Goal: Information Seeking & Learning: Compare options

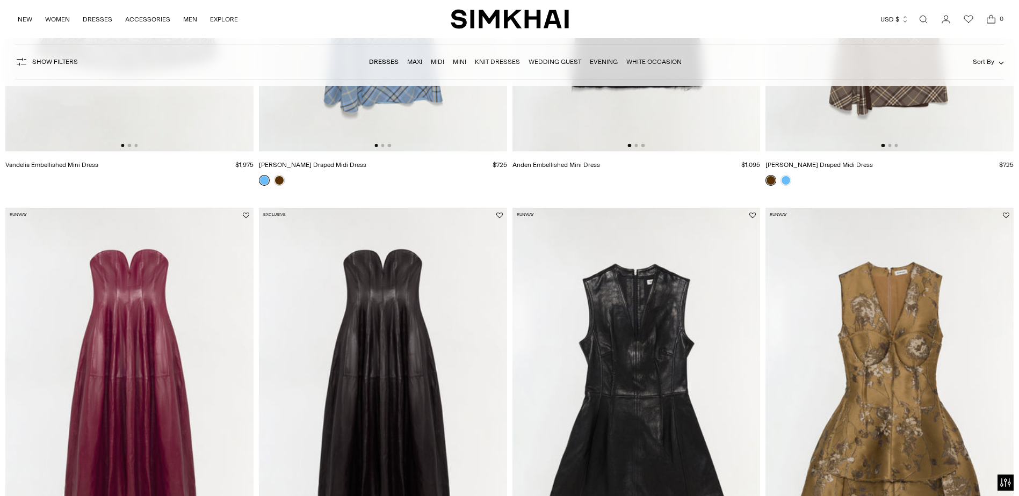
scroll to position [484, 0]
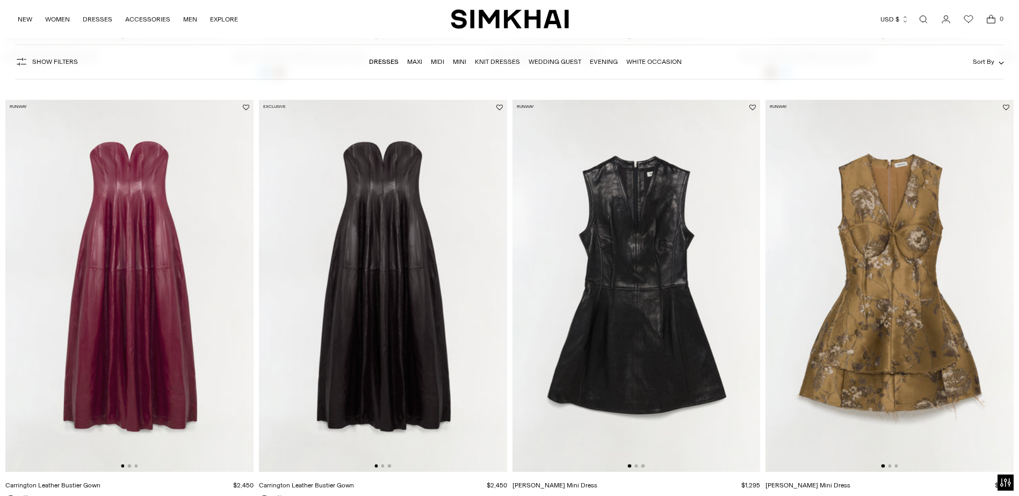
click at [636, 285] on img at bounding box center [637, 286] width 248 height 372
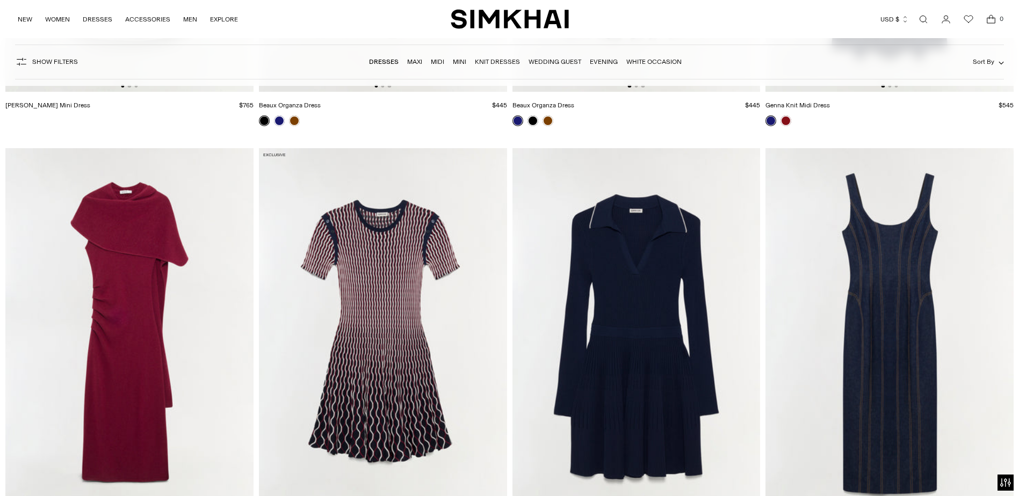
scroll to position [3009, 0]
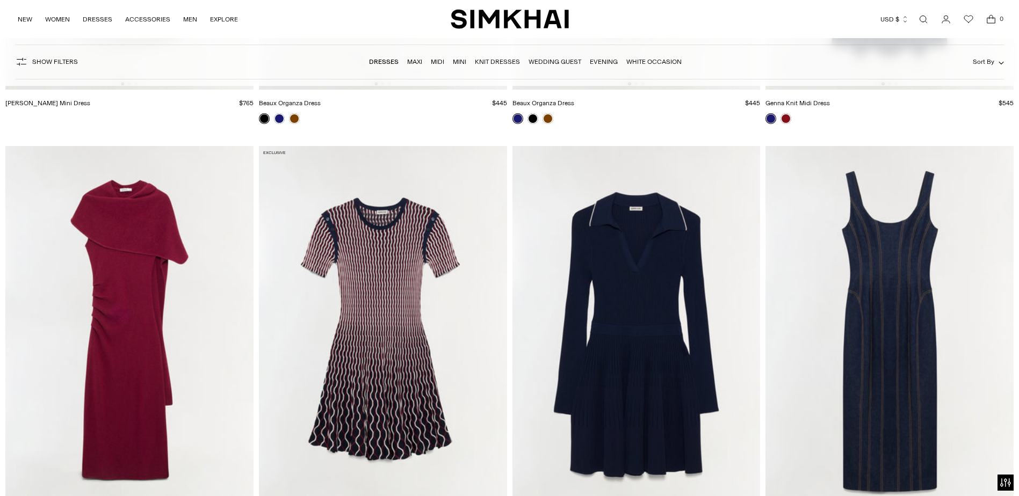
click at [126, 290] on img at bounding box center [129, 332] width 248 height 372
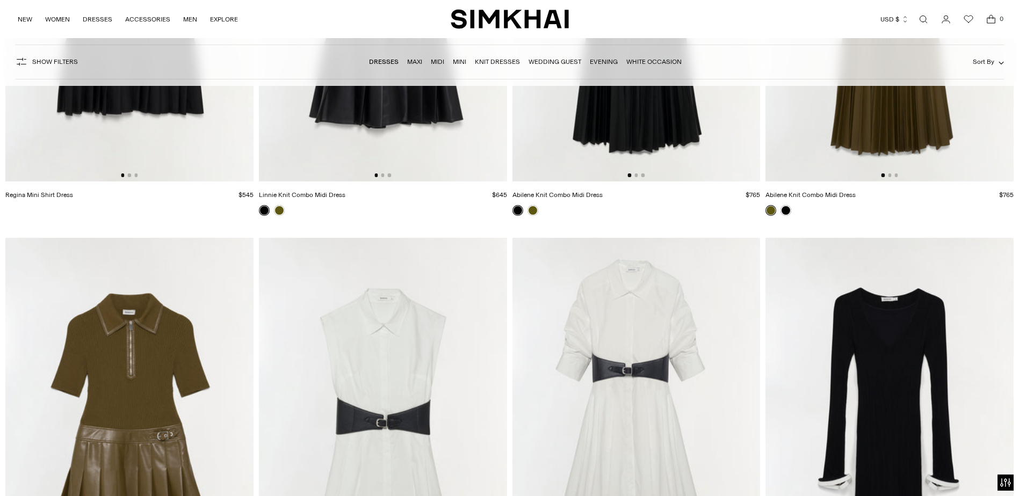
scroll to position [4781, 0]
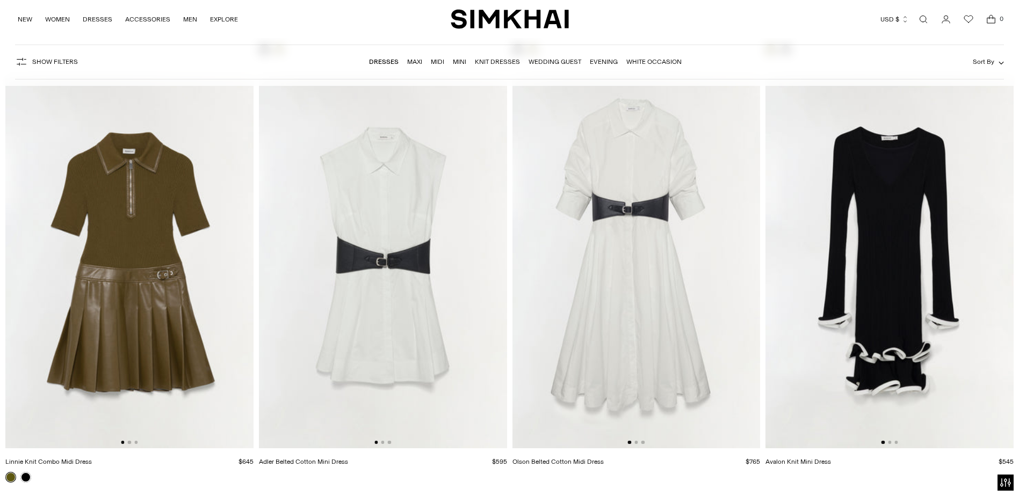
click at [129, 322] on img at bounding box center [129, 263] width 248 height 372
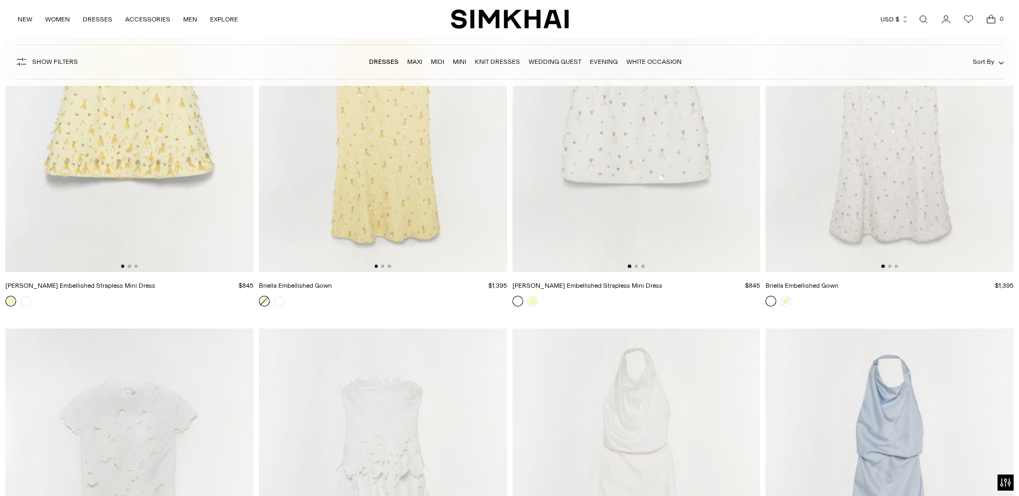
scroll to position [7736, 0]
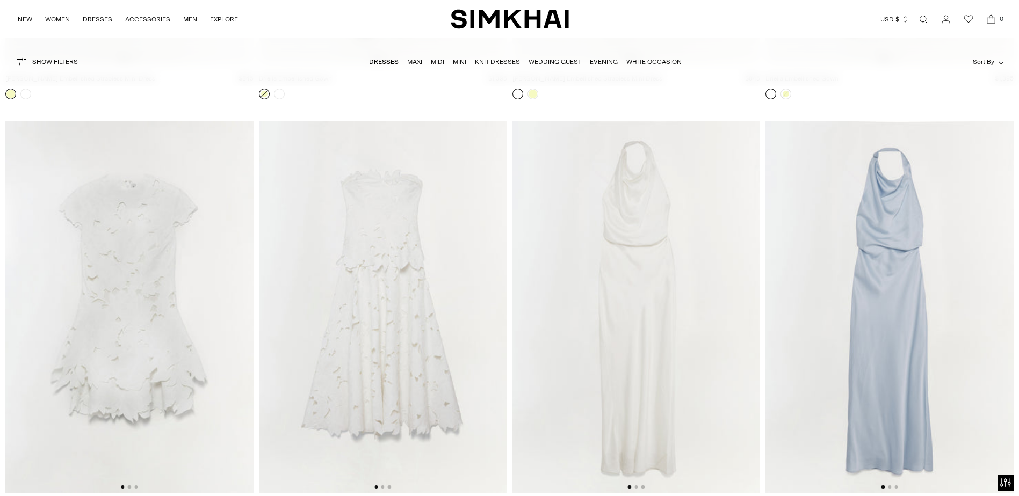
click at [875, 208] on img at bounding box center [890, 307] width 248 height 372
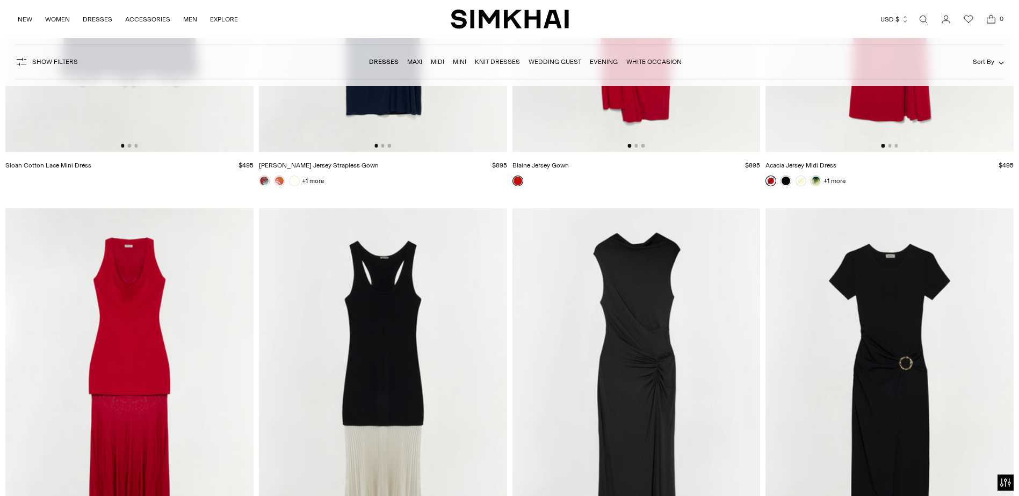
scroll to position [9455, 0]
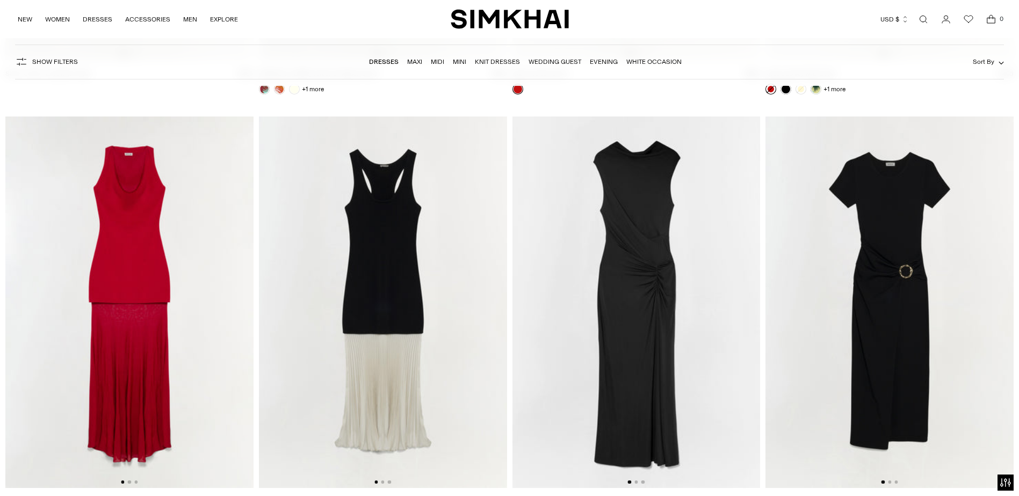
click at [875, 304] on img at bounding box center [890, 303] width 248 height 372
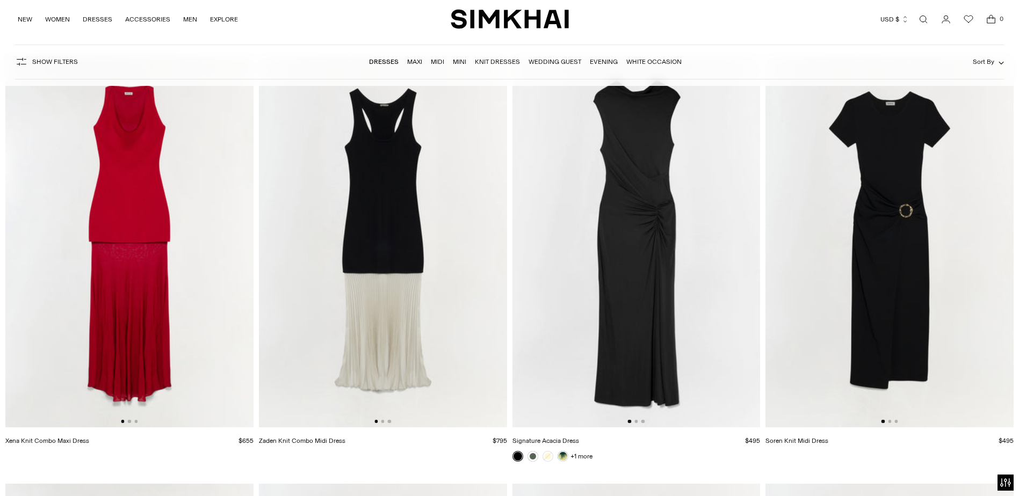
scroll to position [9563, 0]
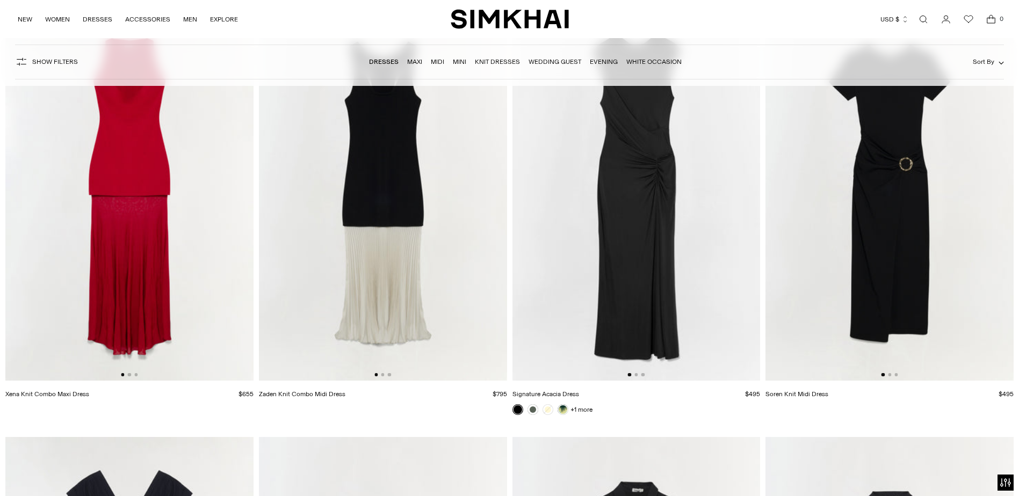
click at [161, 181] on img at bounding box center [129, 195] width 248 height 372
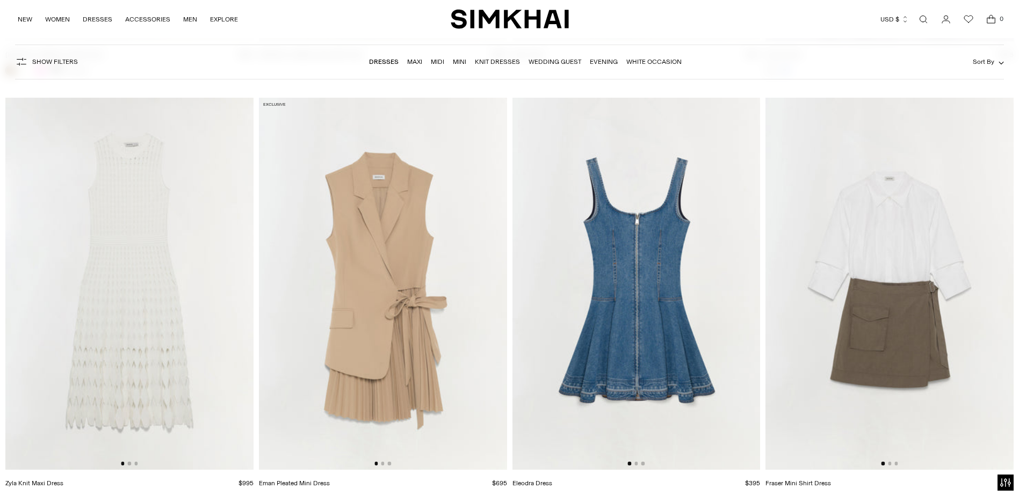
scroll to position [15902, 0]
click at [365, 288] on img at bounding box center [383, 283] width 248 height 372
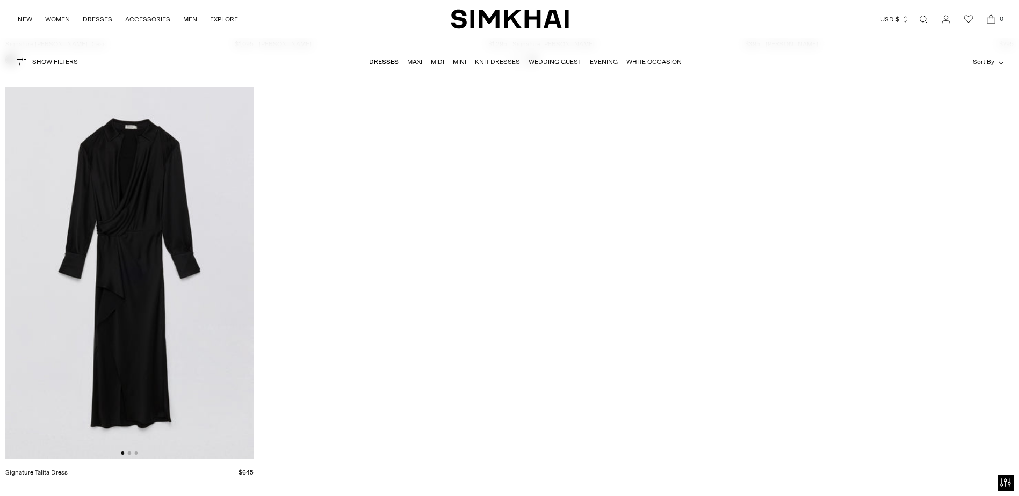
scroll to position [18911, 0]
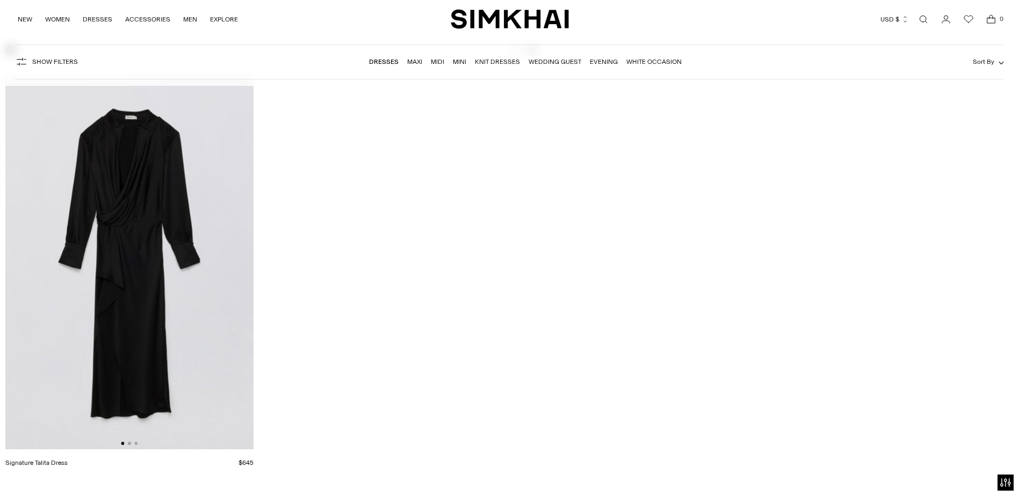
click at [460, 61] on link "Mini" at bounding box center [459, 62] width 13 height 8
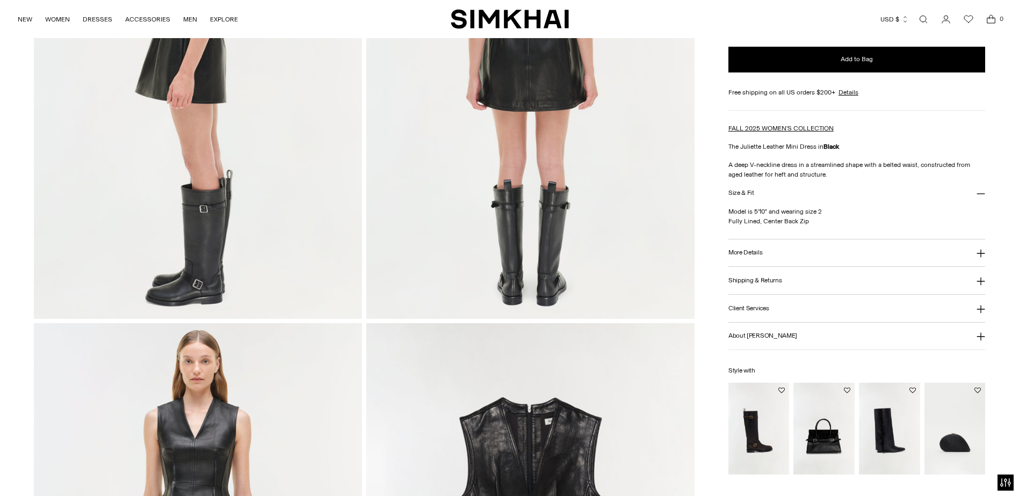
scroll to position [752, 0]
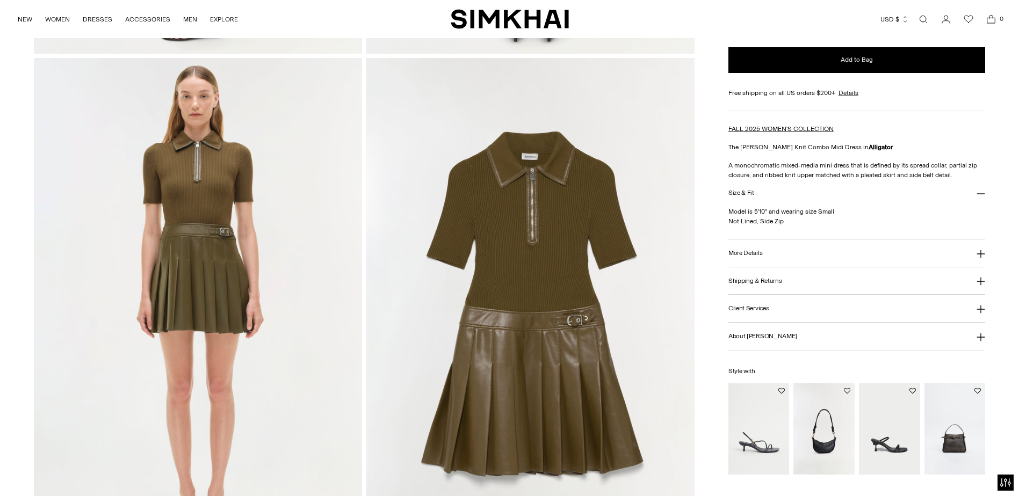
scroll to position [1021, 0]
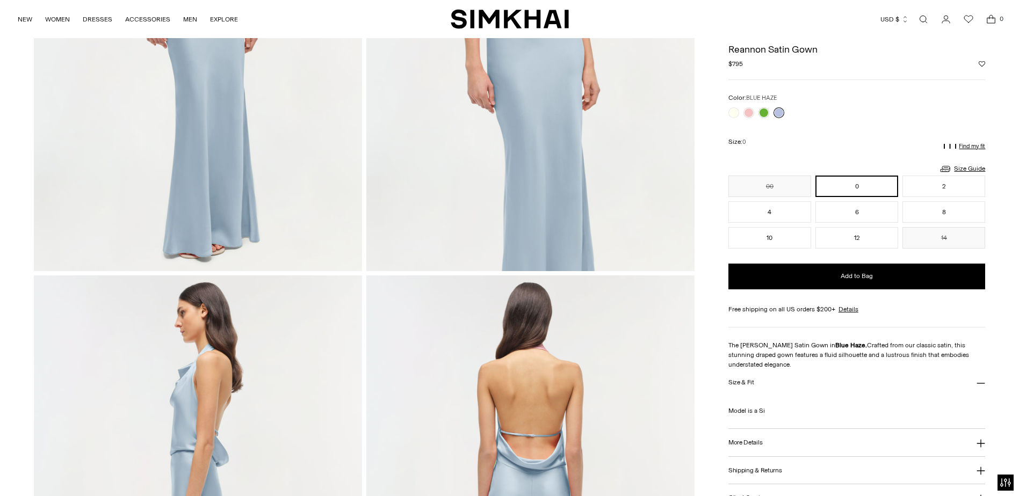
scroll to position [215, 0]
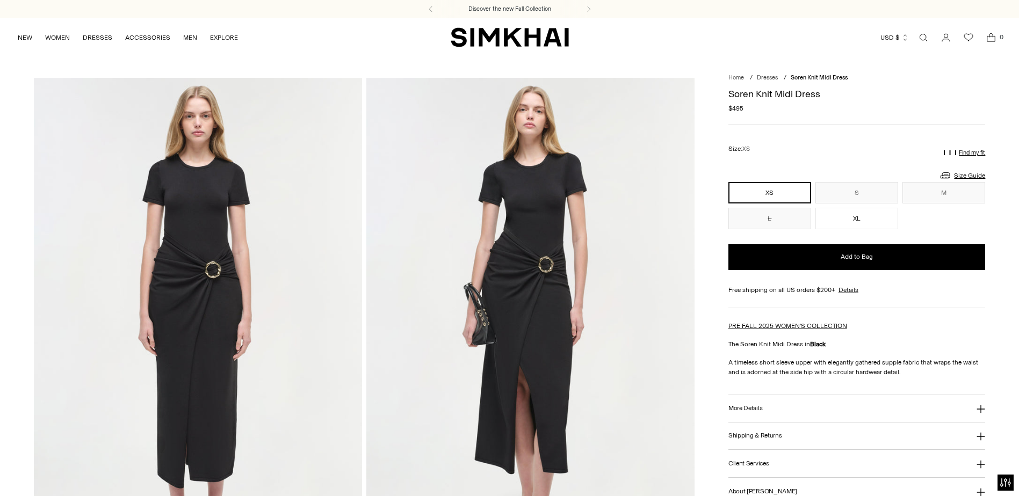
scroll to position [645, 0]
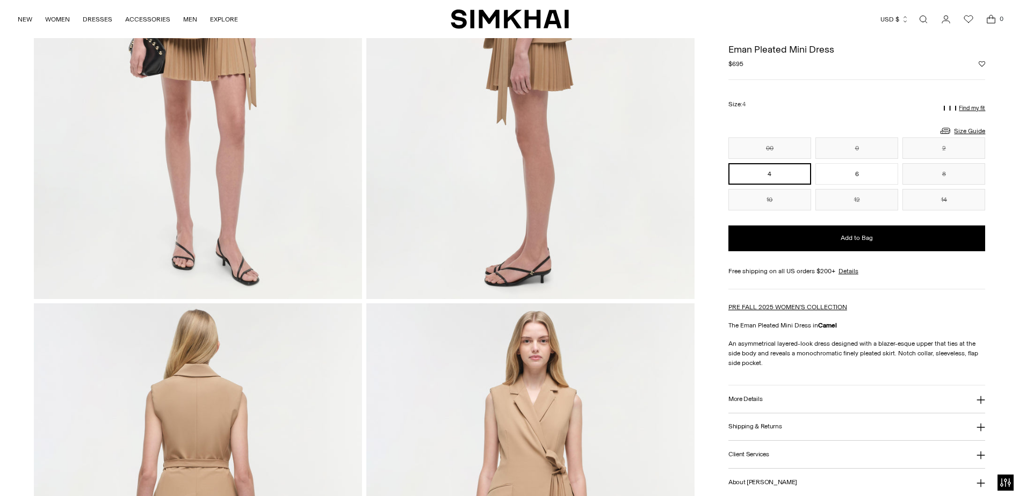
scroll to position [161, 0]
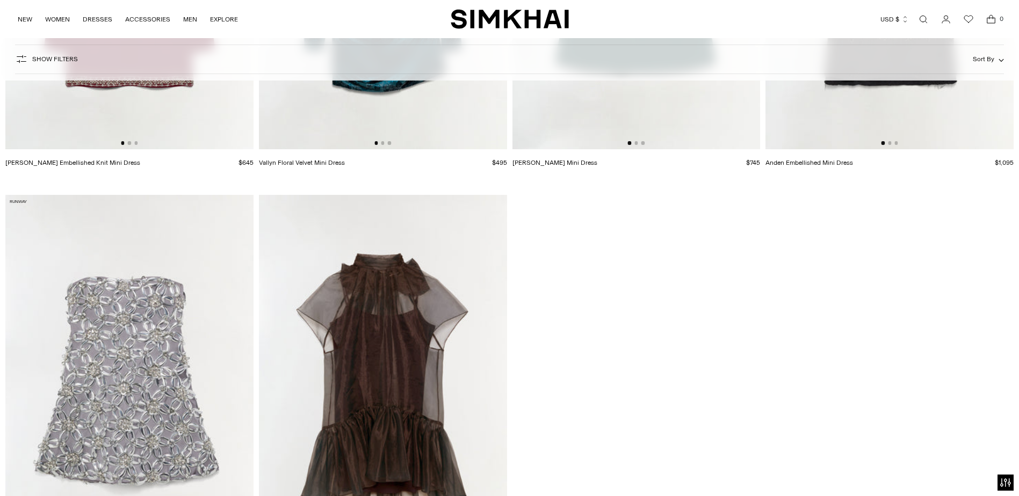
scroll to position [5910, 0]
